Goal: Task Accomplishment & Management: Use online tool/utility

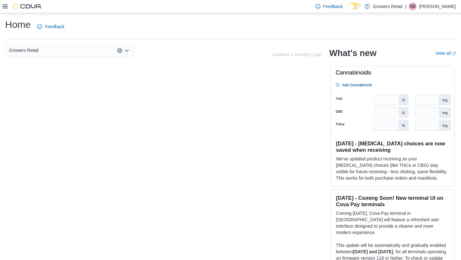
click at [4, 6] on icon at bounding box center [5, 6] width 5 height 4
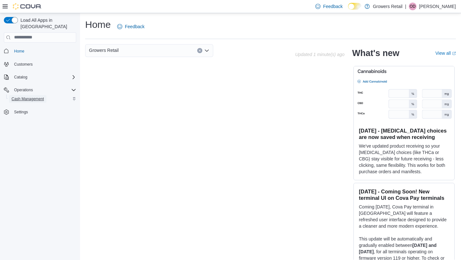
click at [31, 96] on span "Cash Management" at bounding box center [28, 99] width 32 height 8
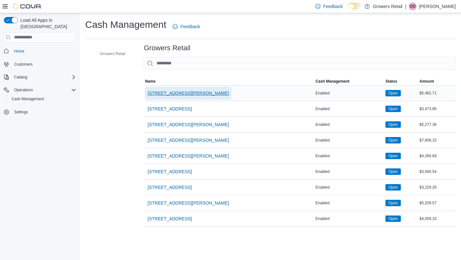
click at [176, 91] on span "1021 Pape Avenue" at bounding box center [187, 93] width 81 height 6
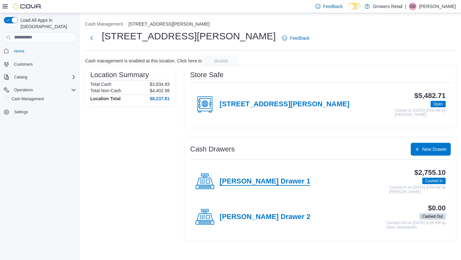
click at [197, 126] on h4 "Pape Drawer 1" at bounding box center [264, 181] width 91 height 8
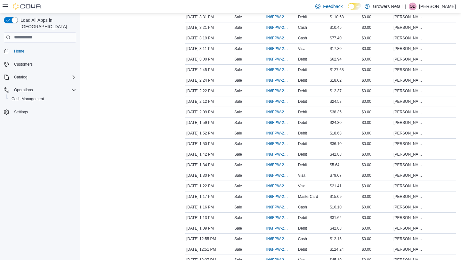
scroll to position [707, 0]
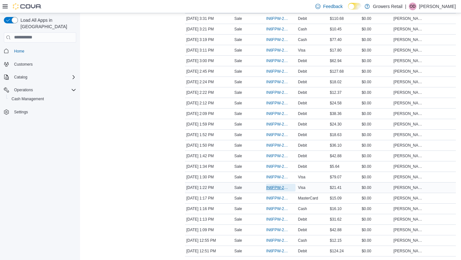
click at [197, 126] on span "IN6FPW-2030600" at bounding box center [277, 187] width 23 height 5
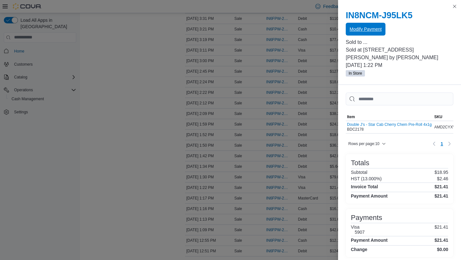
click at [197, 27] on span "Modify Payment" at bounding box center [365, 29] width 32 height 6
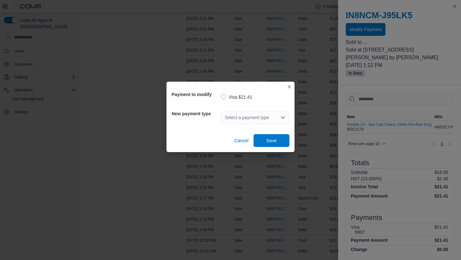
click at [197, 114] on div "Select a payment type" at bounding box center [255, 117] width 68 height 13
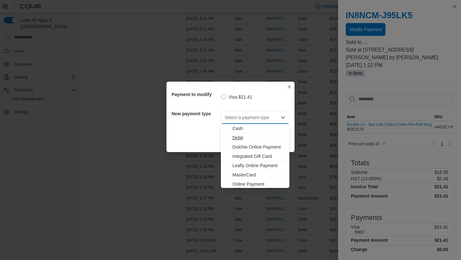
click at [197, 126] on span "Debit" at bounding box center [258, 137] width 53 height 6
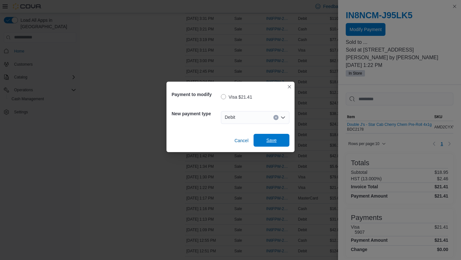
click at [197, 126] on span "Save" at bounding box center [271, 140] width 10 height 6
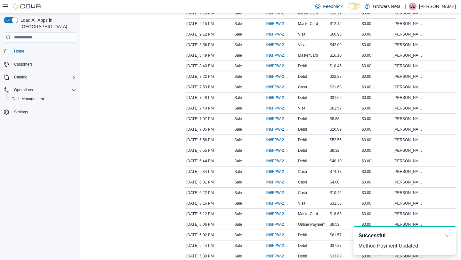
scroll to position [396, 0]
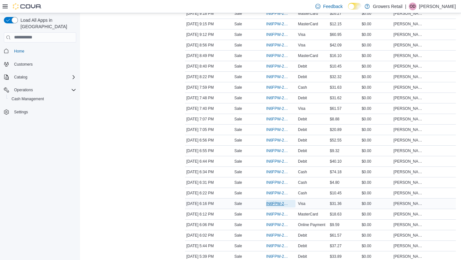
click at [197, 126] on span "IN6FPW-2031002" at bounding box center [277, 203] width 23 height 5
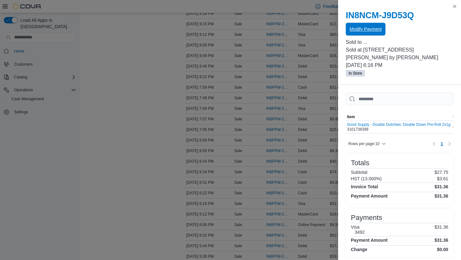
click at [197, 29] on span "Modify Payment" at bounding box center [365, 29] width 32 height 6
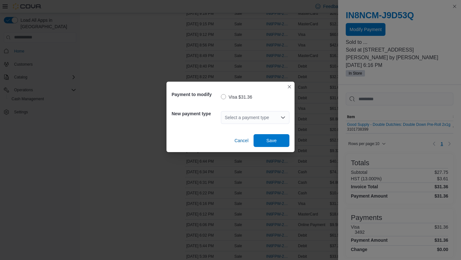
click at [197, 113] on div "Select a payment type" at bounding box center [255, 117] width 68 height 13
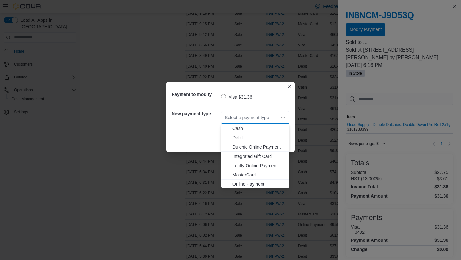
click at [197, 126] on span "Debit" at bounding box center [258, 137] width 53 height 6
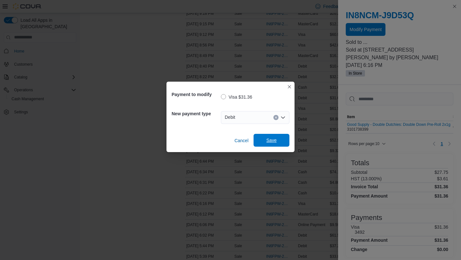
click at [197, 126] on span "Save" at bounding box center [271, 140] width 10 height 6
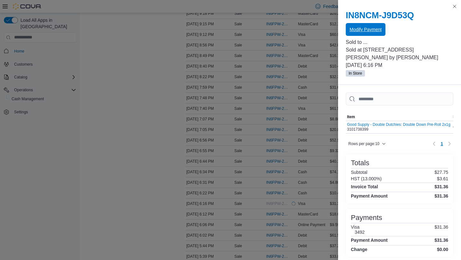
scroll to position [0, 0]
